Goal: Information Seeking & Learning: Learn about a topic

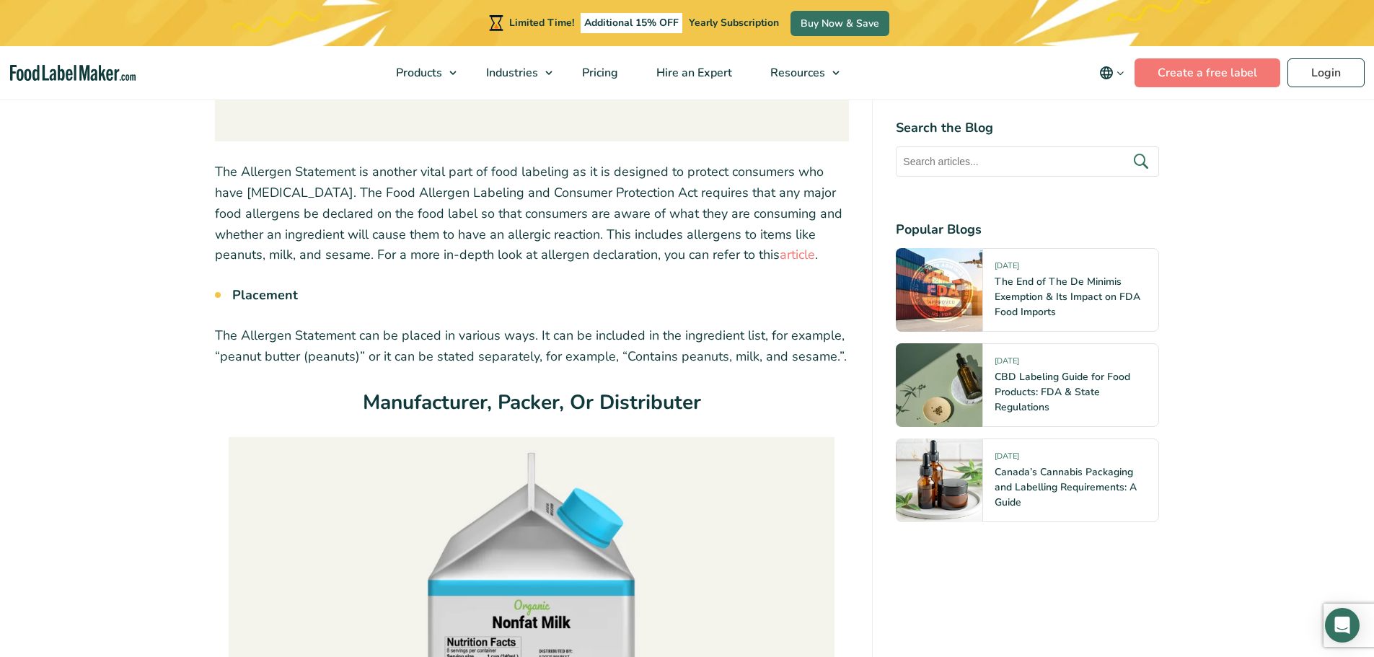
scroll to position [8915, 0]
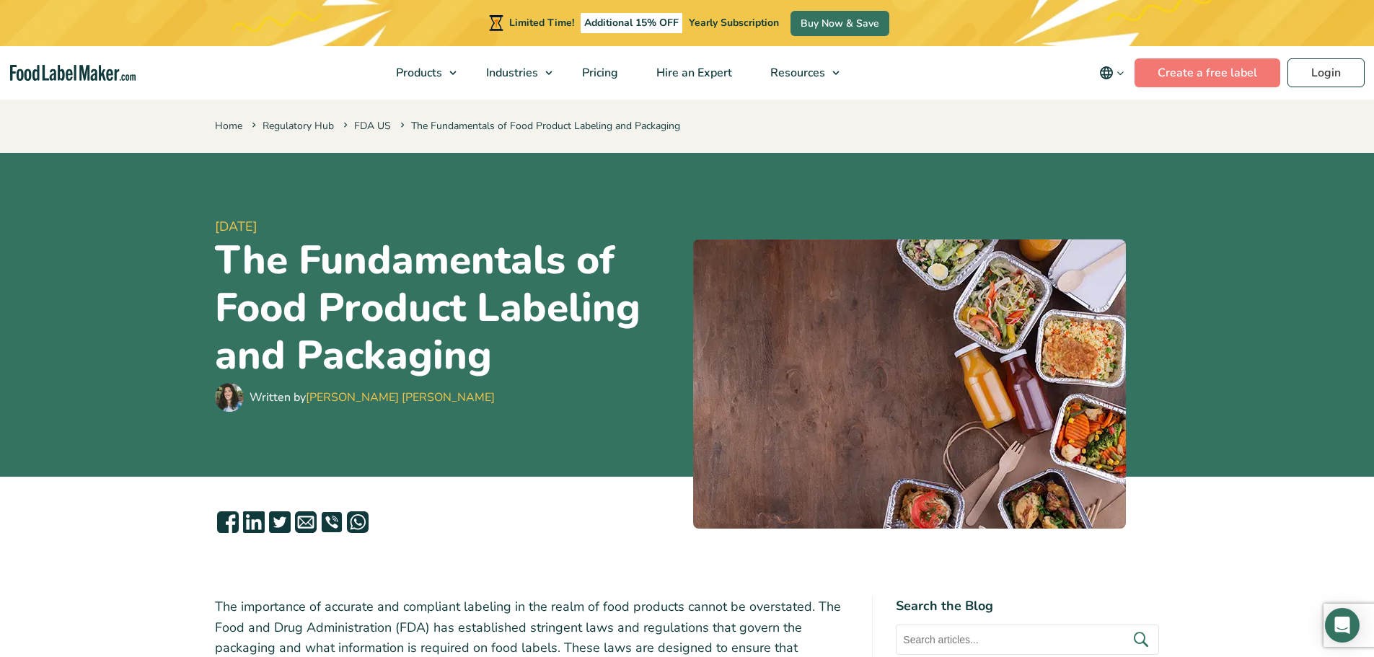
scroll to position [5253, 0]
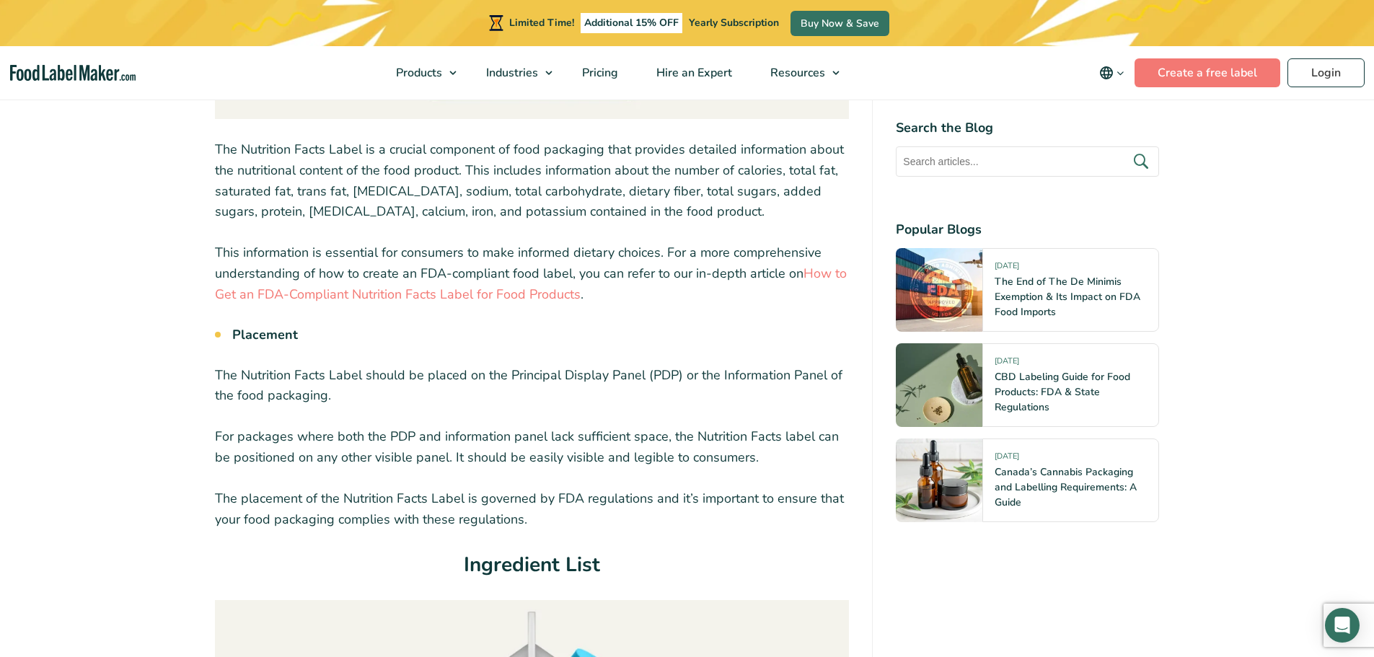
scroll to position [6046, 0]
